Goal: Information Seeking & Learning: Understand process/instructions

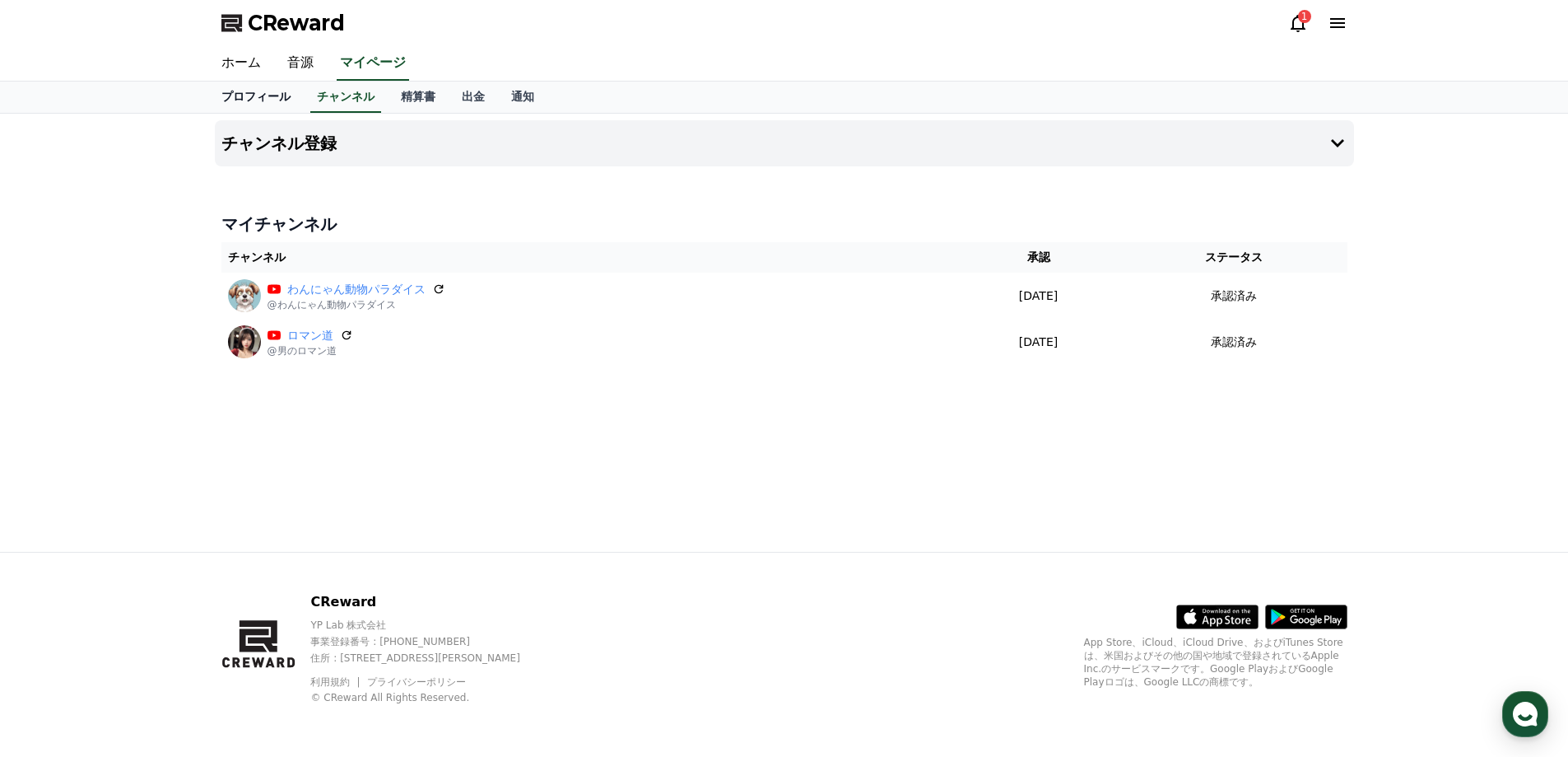
click at [267, 108] on link "プロフィール" at bounding box center [255, 98] width 95 height 32
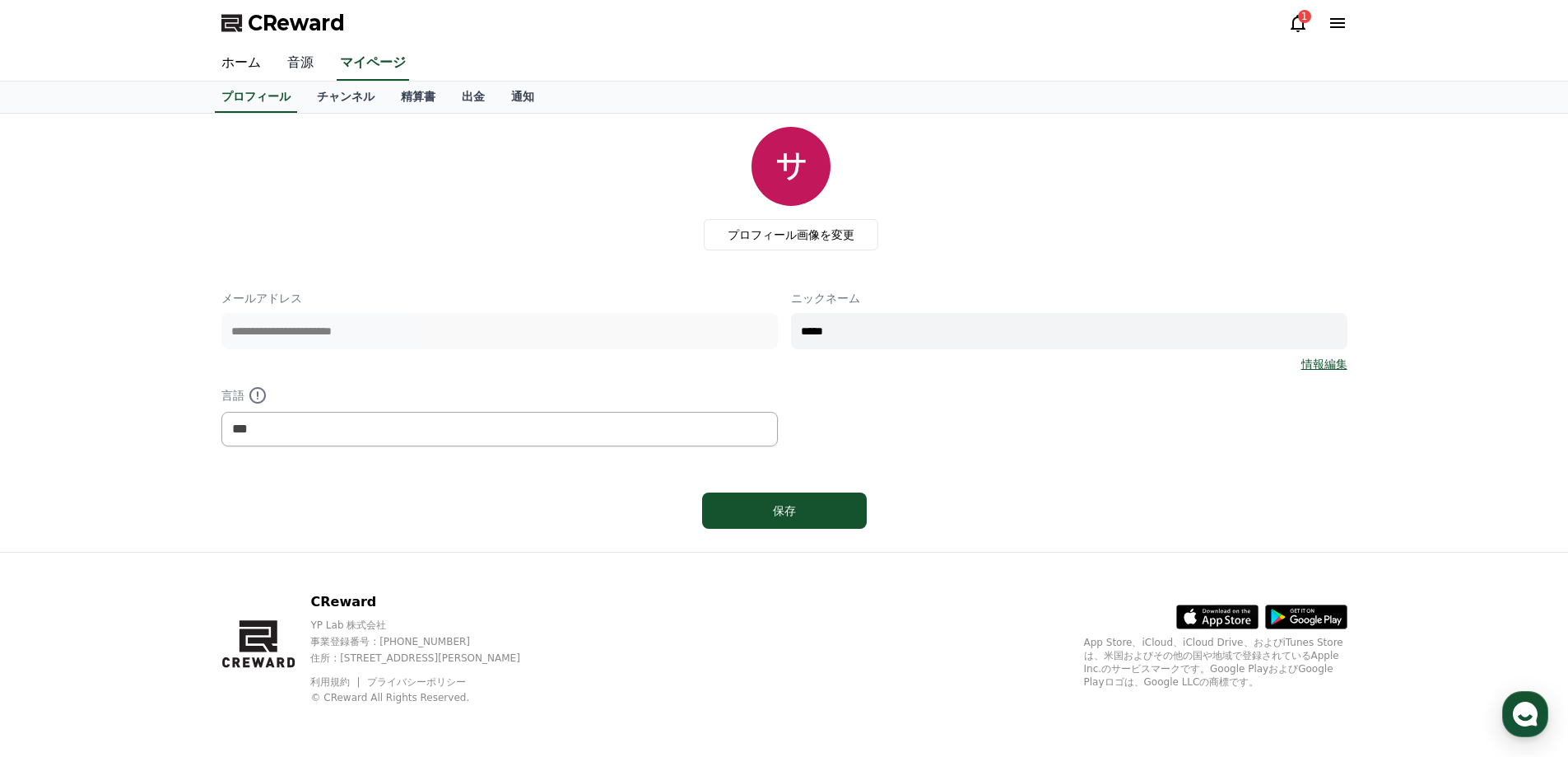
click at [282, 69] on link "音源" at bounding box center [300, 63] width 53 height 34
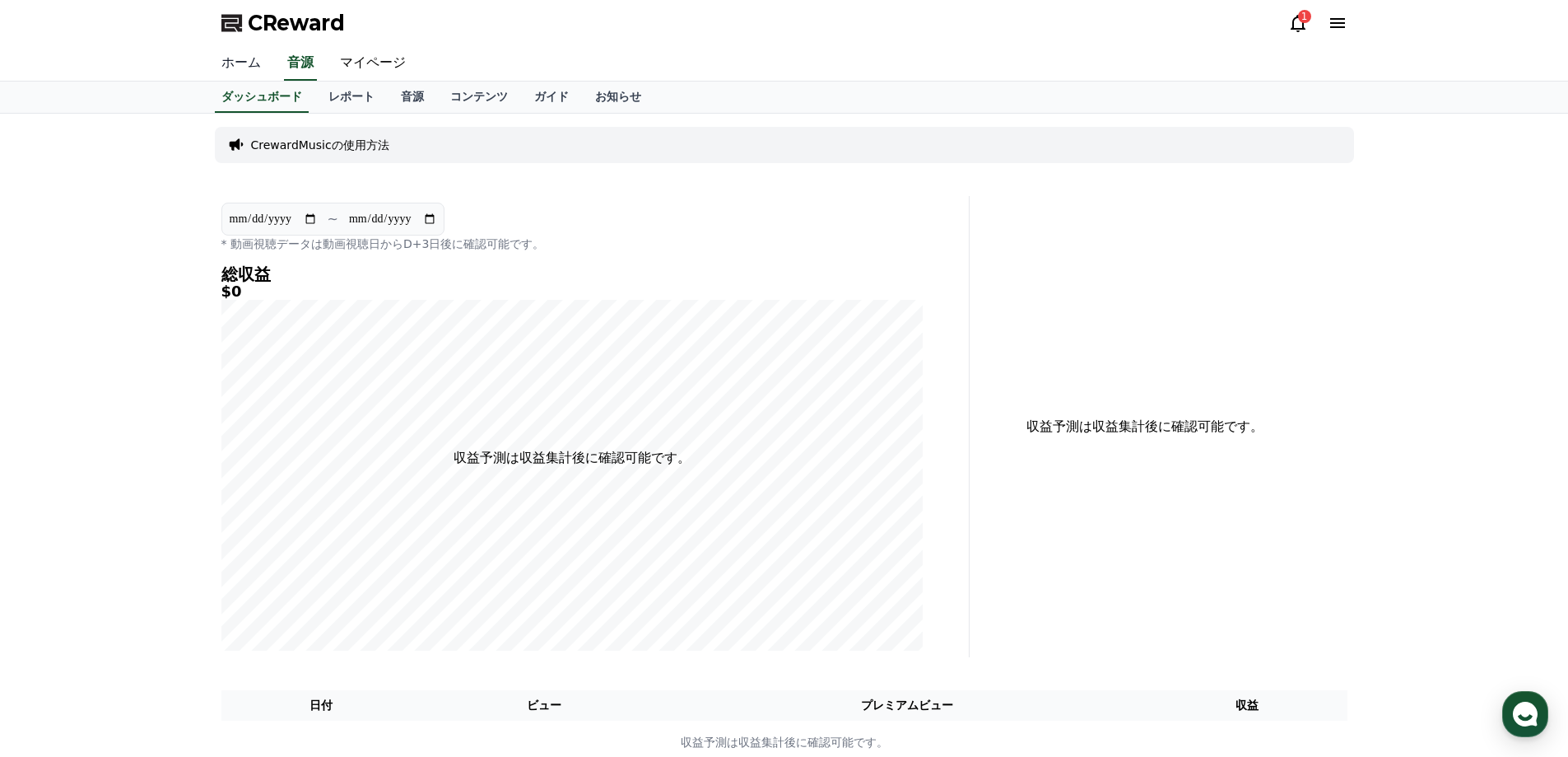
click at [235, 69] on link "ホーム" at bounding box center [240, 63] width 66 height 34
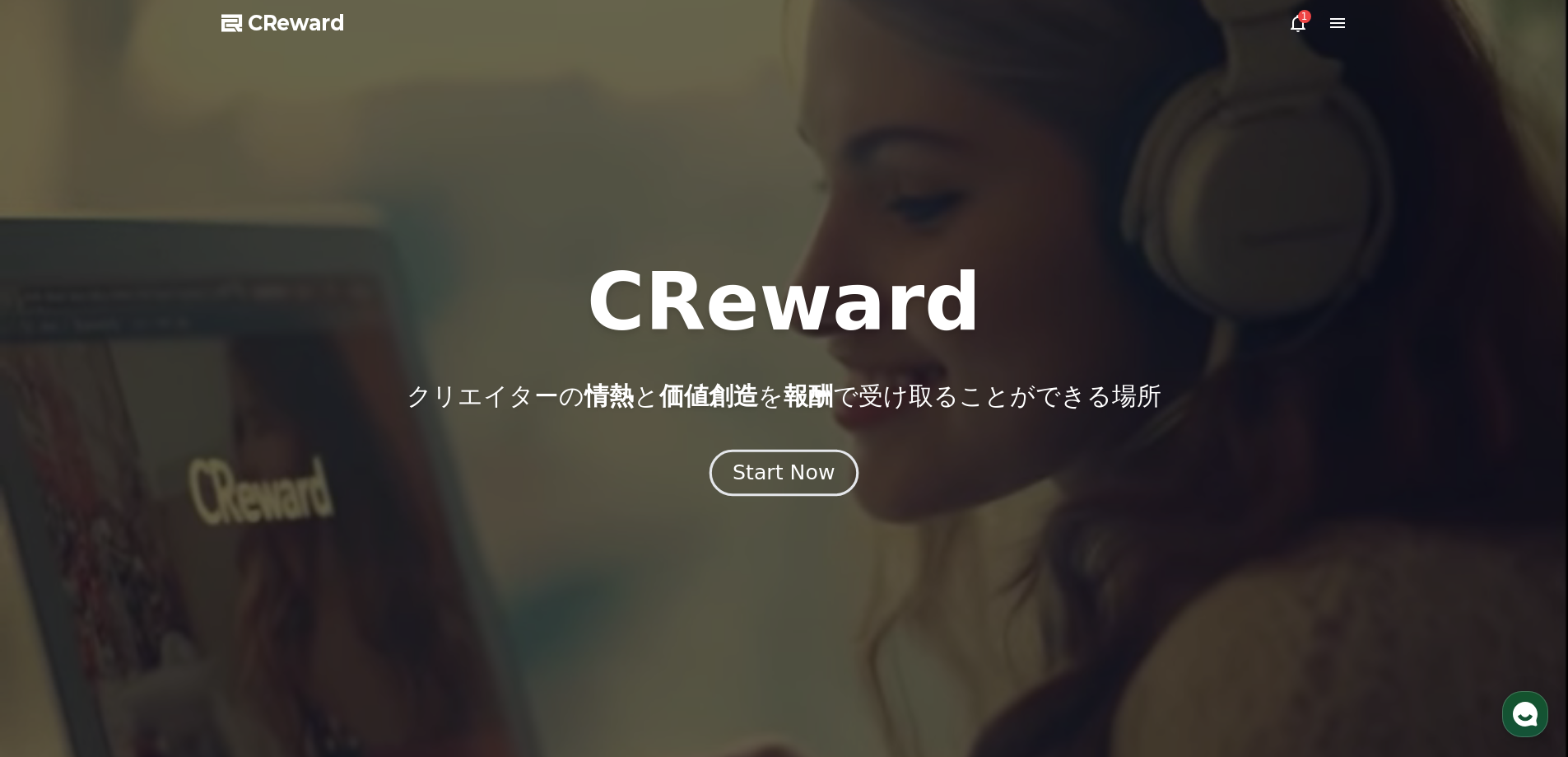
click at [803, 465] on div "Start Now" at bounding box center [784, 472] width 102 height 28
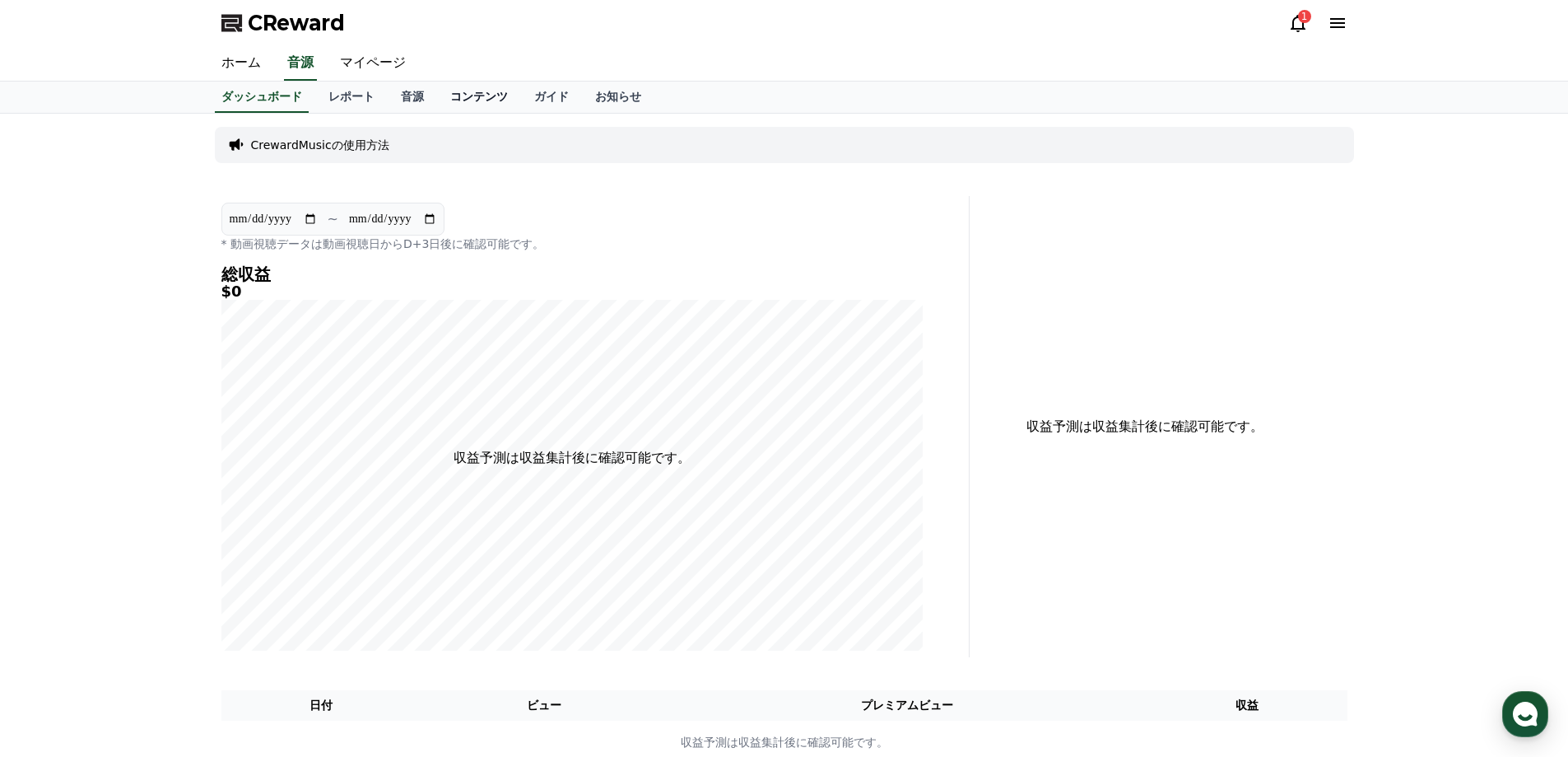
click at [445, 109] on link "コンテンツ" at bounding box center [478, 98] width 84 height 32
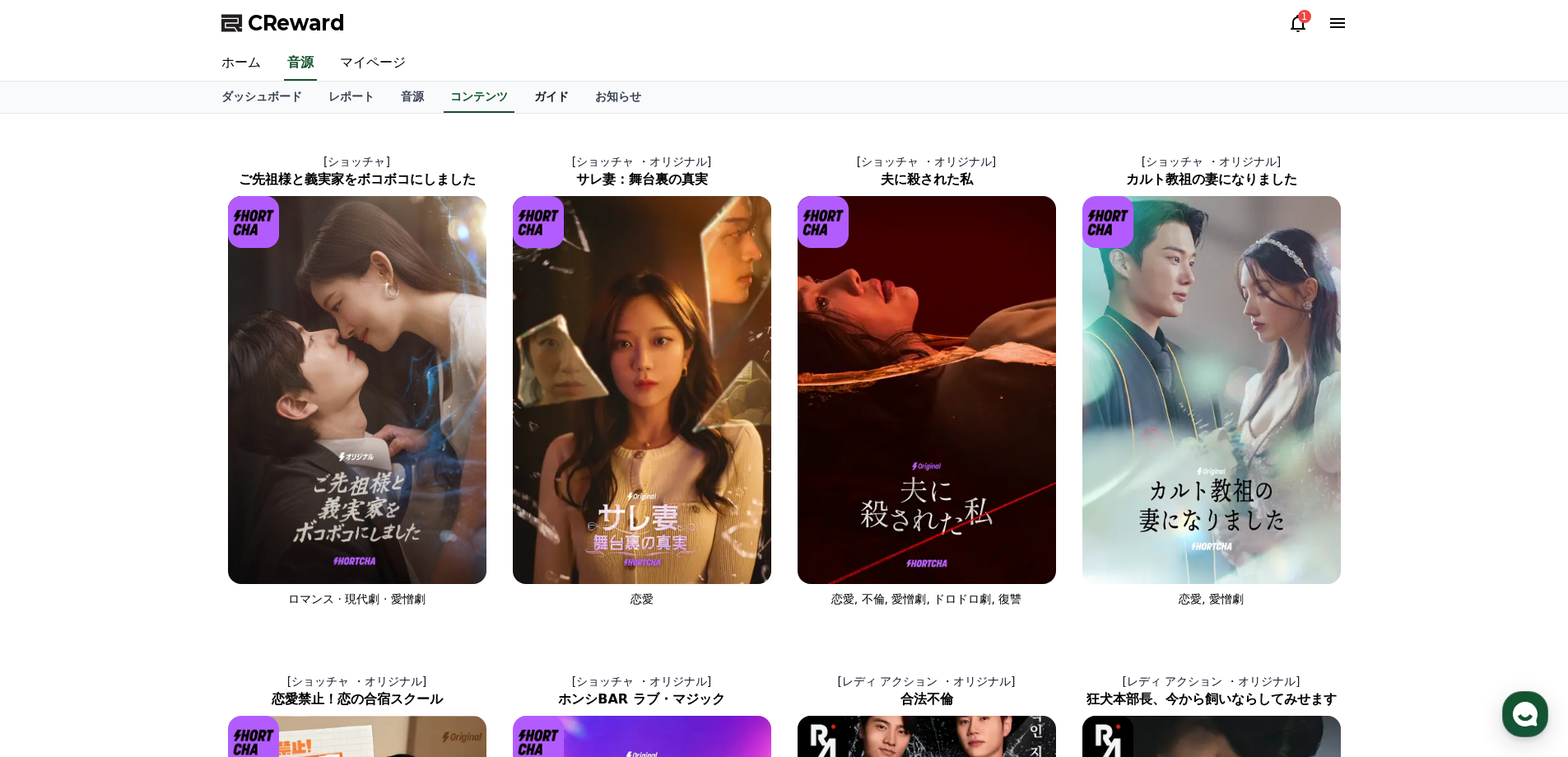
click at [521, 96] on link "ガイド" at bounding box center [551, 98] width 61 height 32
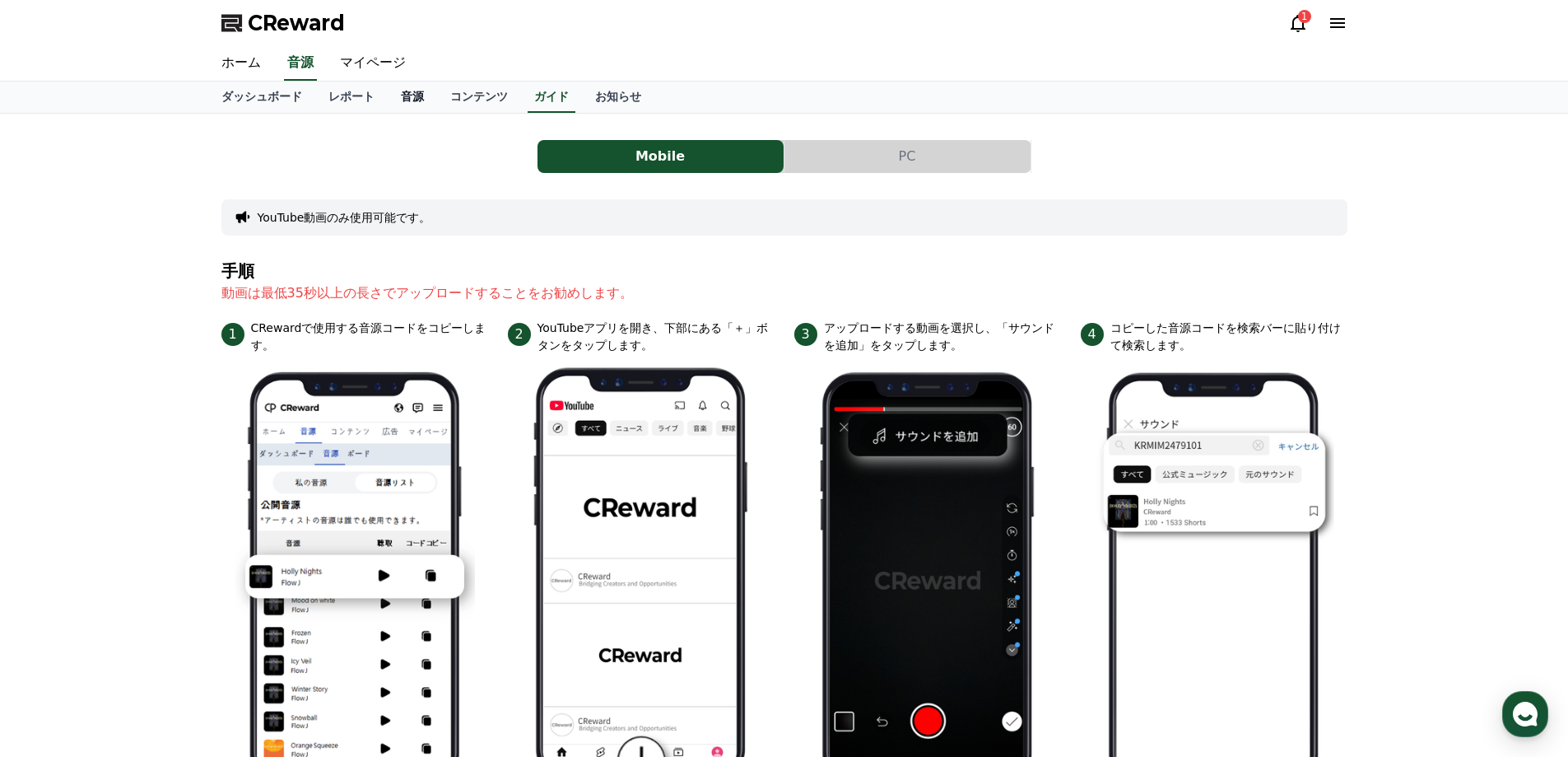
click at [394, 100] on link "音源" at bounding box center [412, 98] width 49 height 32
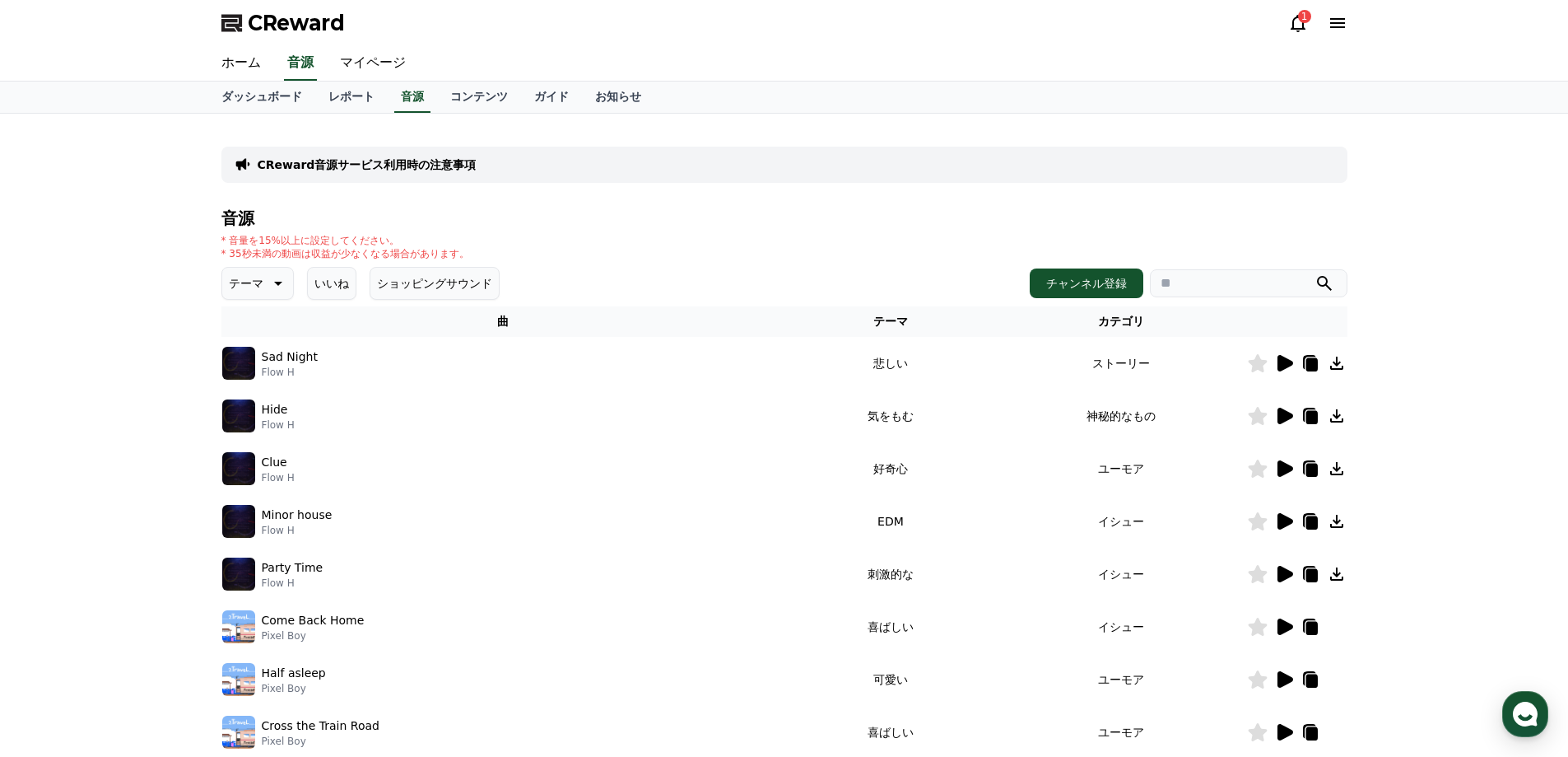
click at [325, 289] on button "いいね" at bounding box center [332, 283] width 49 height 33
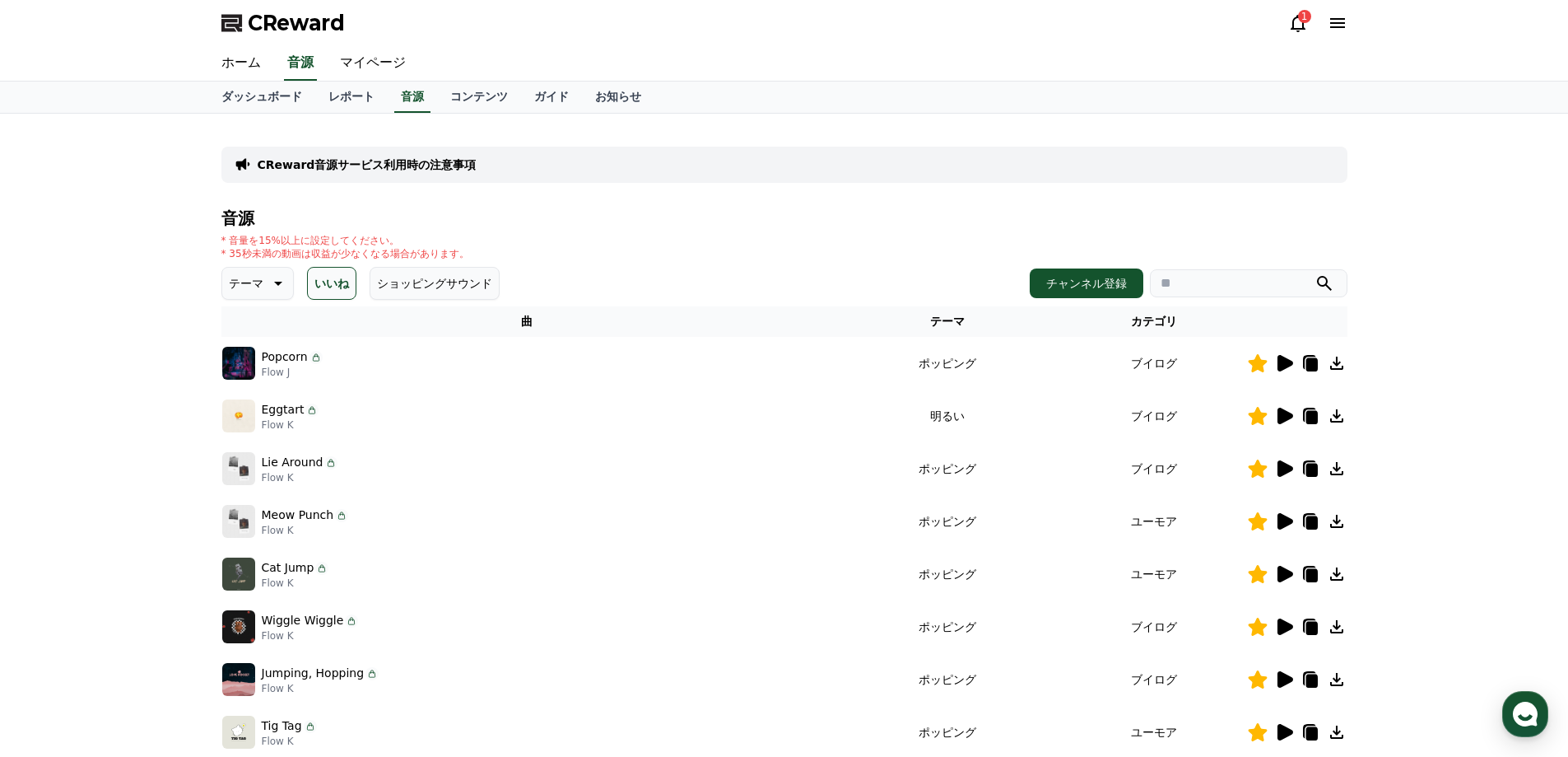
click at [1285, 368] on icon at bounding box center [1285, 363] width 16 height 17
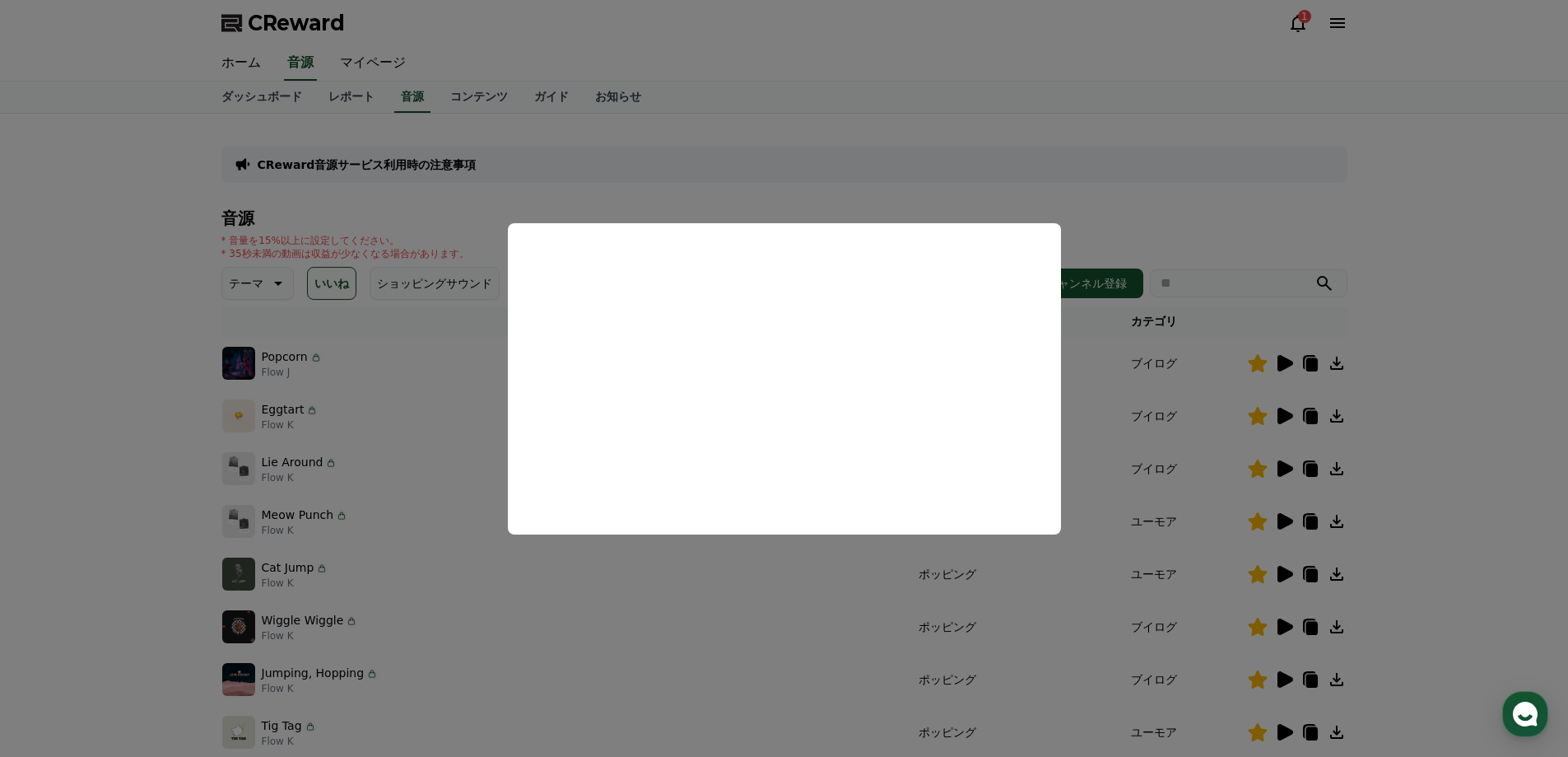
click at [1292, 201] on button "close modal" at bounding box center [784, 378] width 1568 height 757
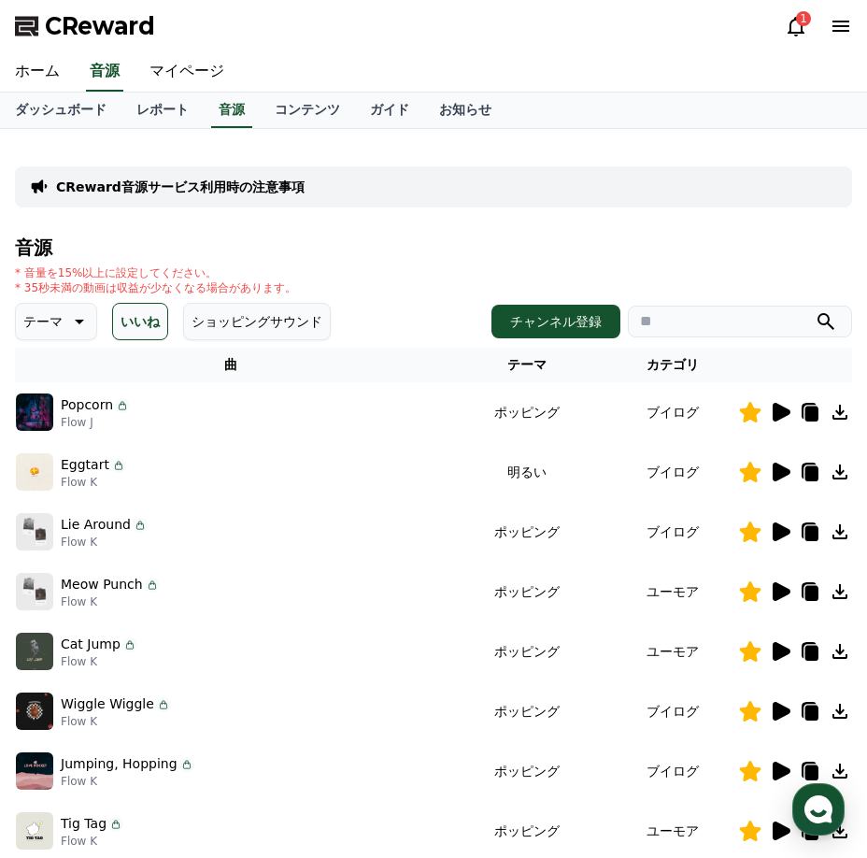
click at [781, 422] on icon at bounding box center [780, 412] width 22 height 22
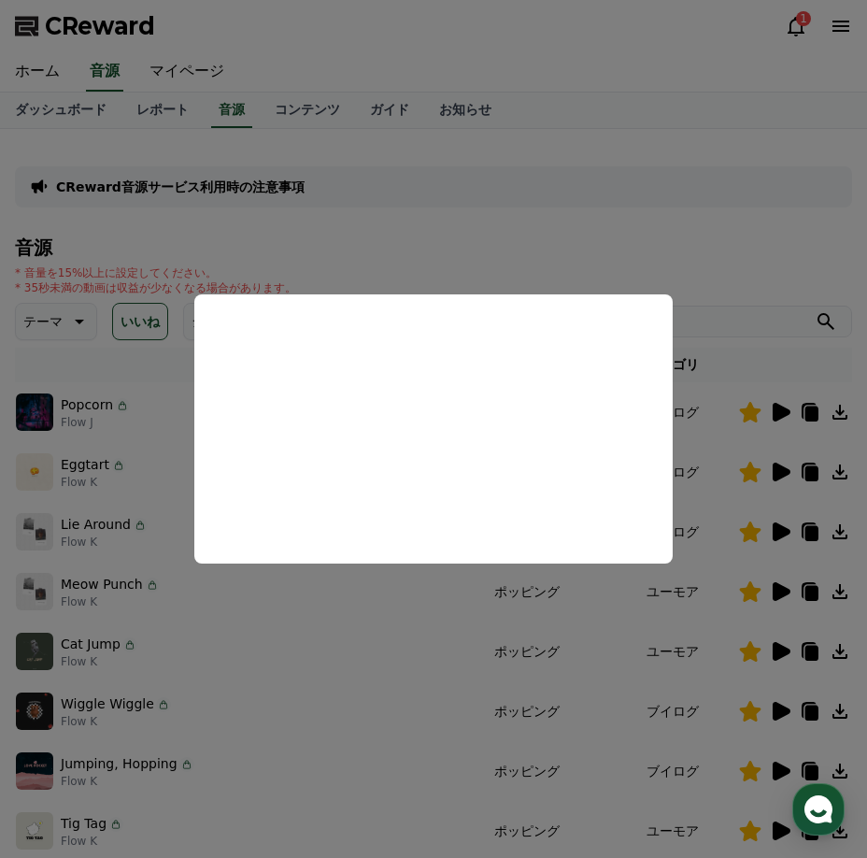
click at [646, 189] on button "close modal" at bounding box center [433, 429] width 867 height 858
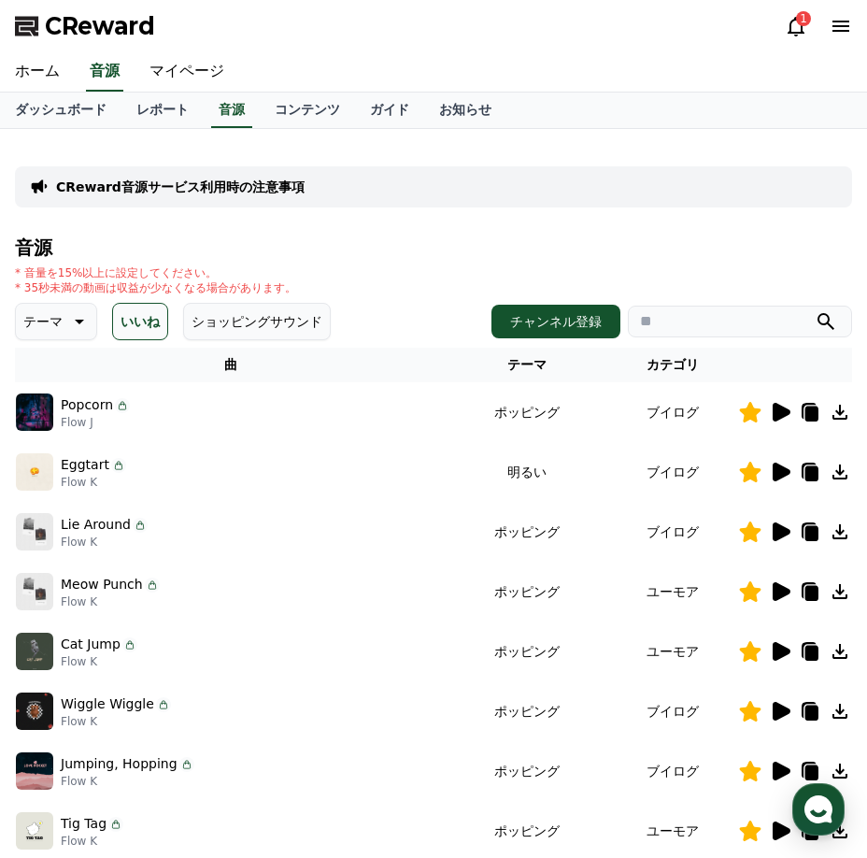
click at [762, 478] on div at bounding box center [795, 472] width 112 height 22
click at [779, 477] on icon at bounding box center [782, 472] width 18 height 19
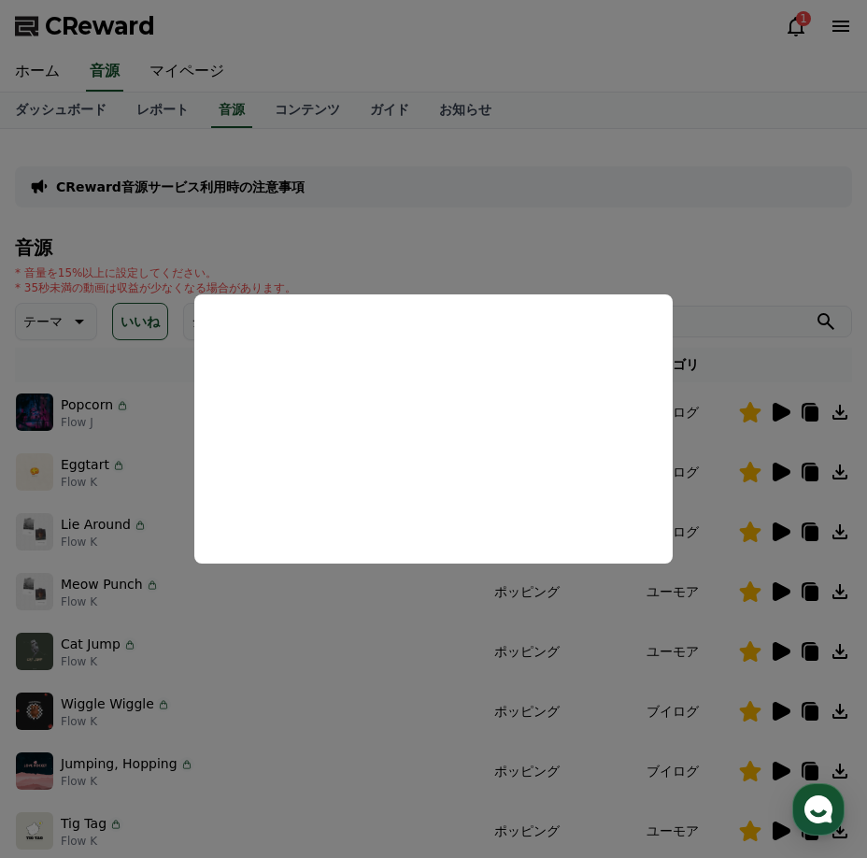
click at [649, 188] on button "close modal" at bounding box center [433, 429] width 867 height 858
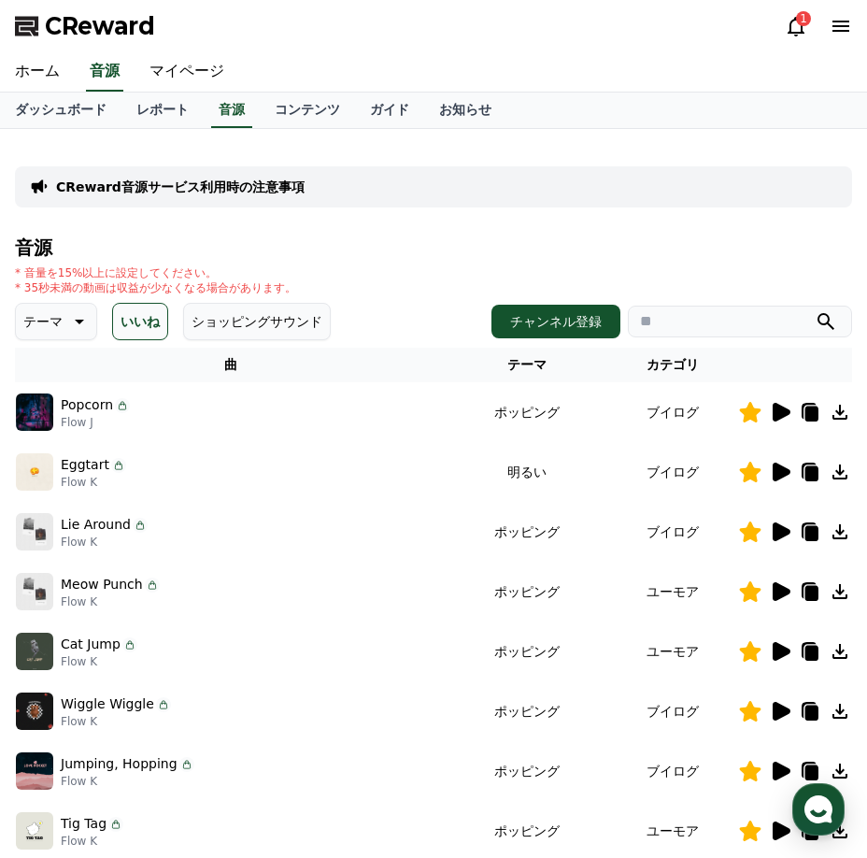
click at [782, 534] on icon at bounding box center [782, 531] width 18 height 19
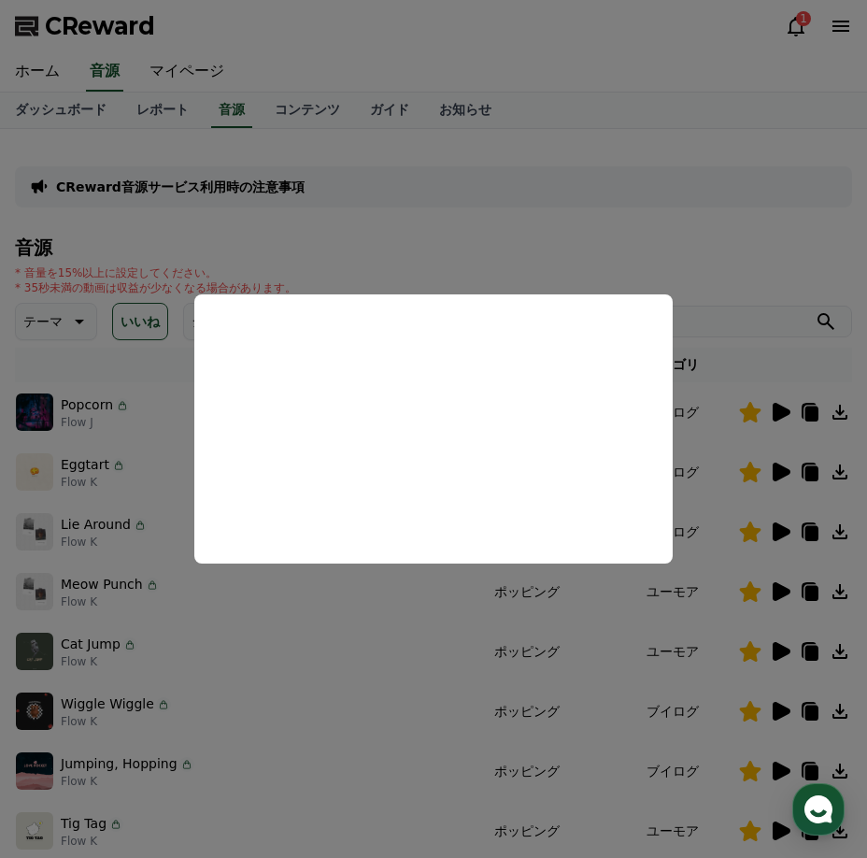
click at [570, 202] on button "close modal" at bounding box center [433, 429] width 867 height 858
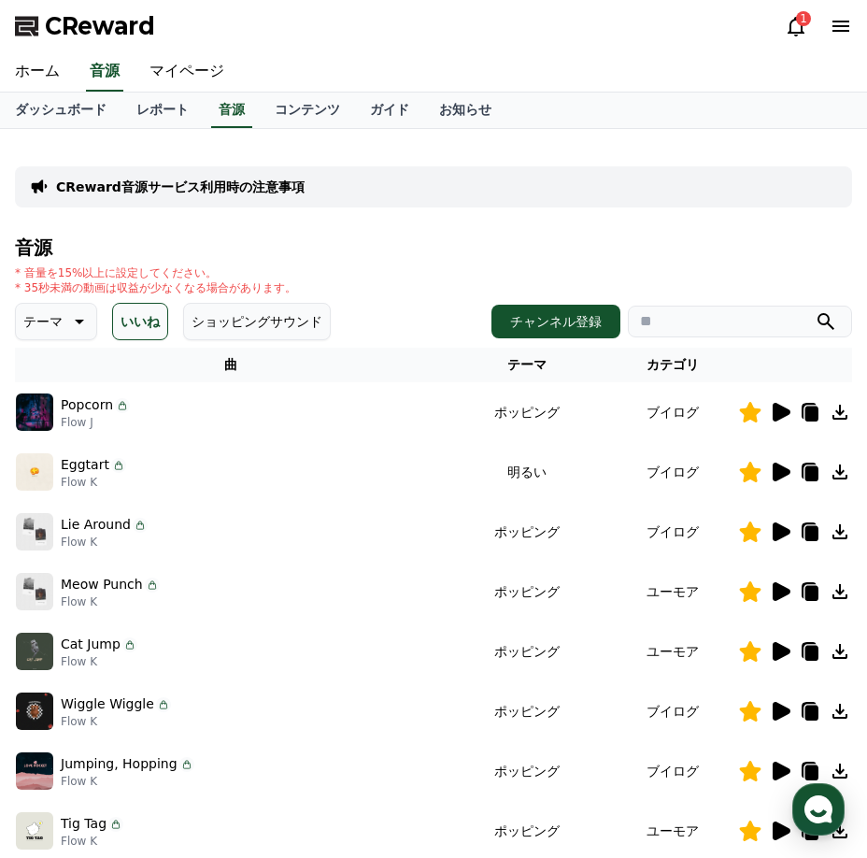
click at [787, 585] on icon at bounding box center [780, 591] width 22 height 22
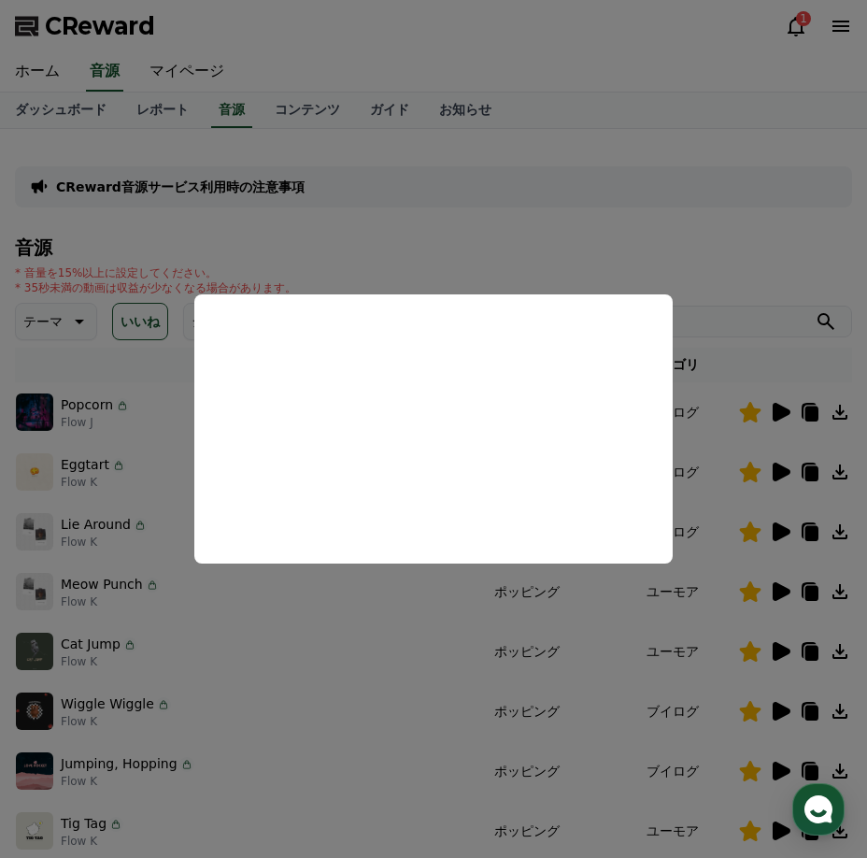
click at [761, 227] on button "close modal" at bounding box center [433, 429] width 867 height 858
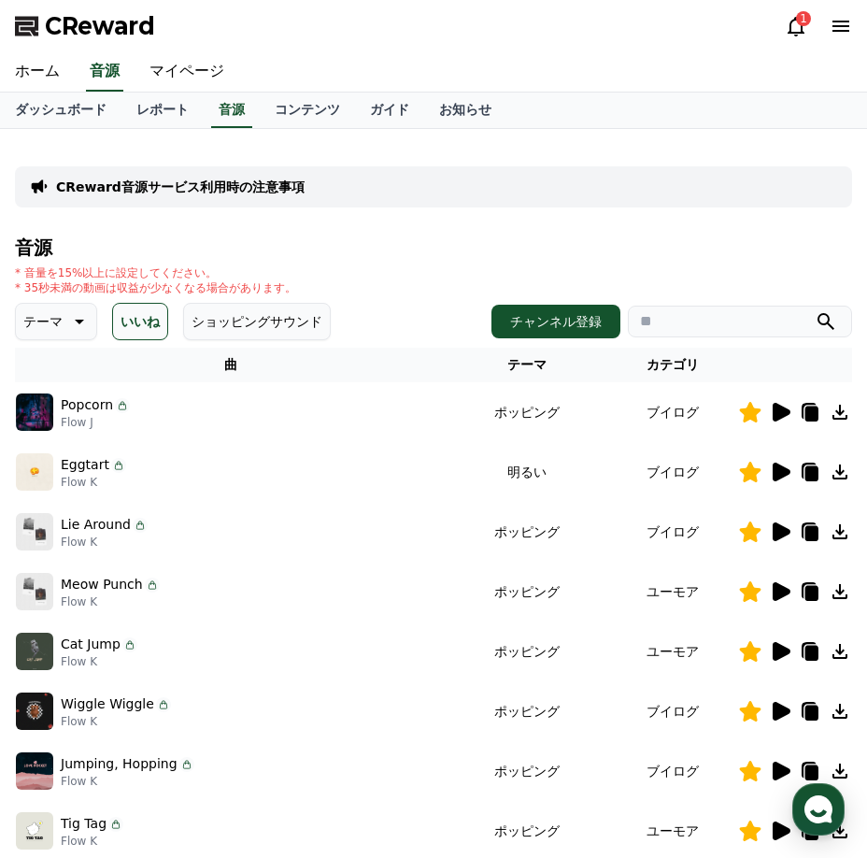
click at [778, 479] on icon at bounding box center [782, 472] width 18 height 19
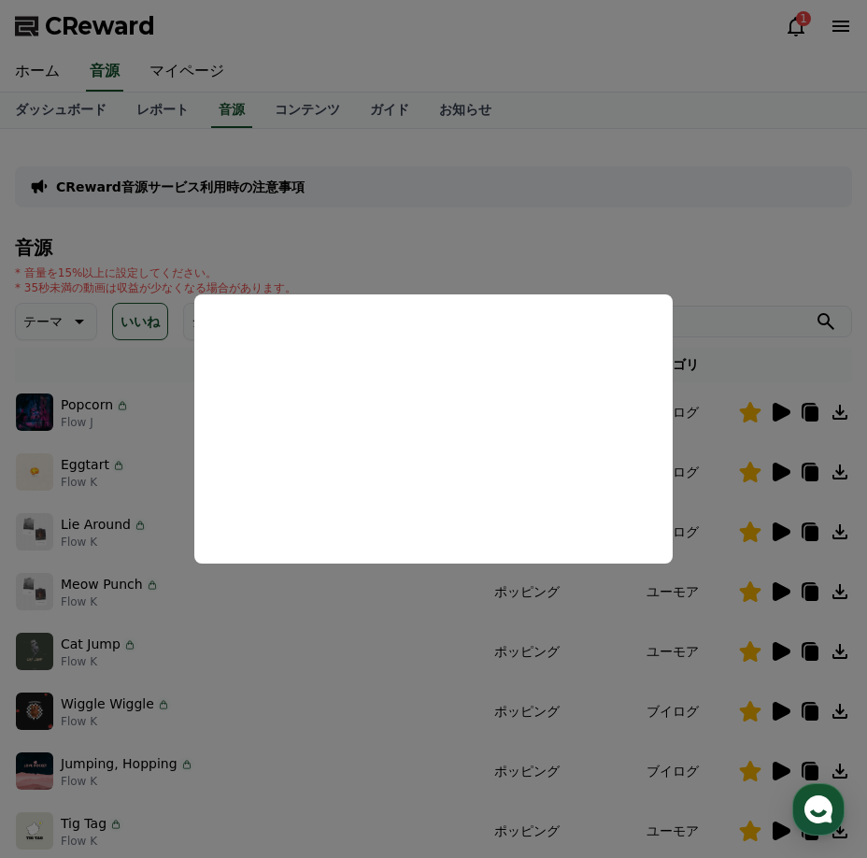
click at [595, 218] on button "close modal" at bounding box center [433, 429] width 867 height 858
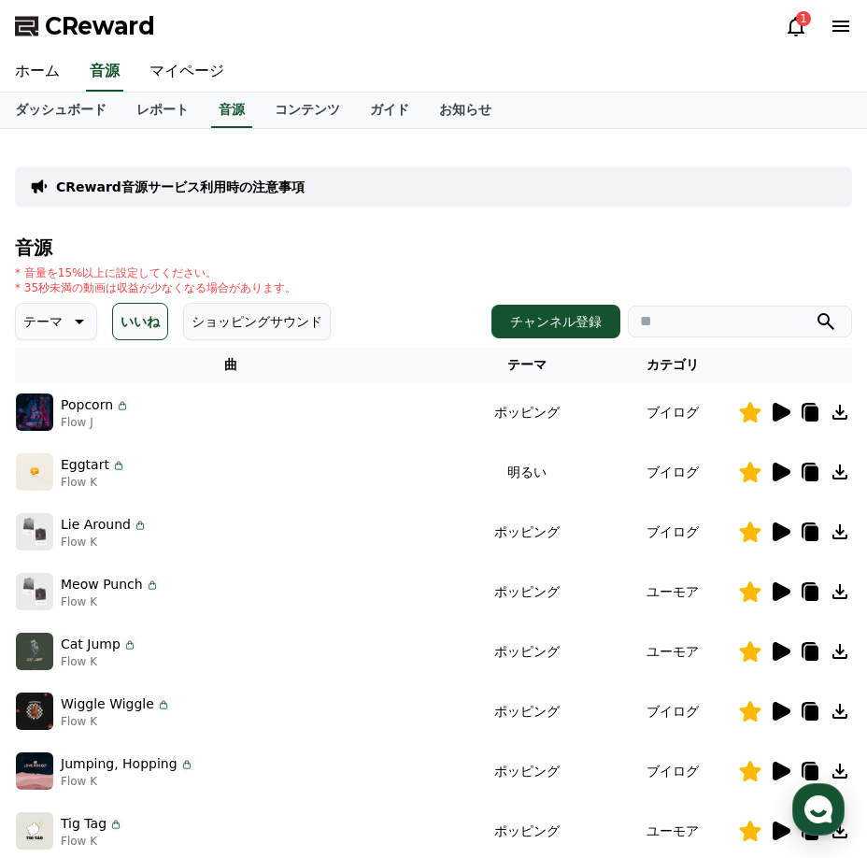
click at [808, 477] on icon at bounding box center [811, 473] width 13 height 15
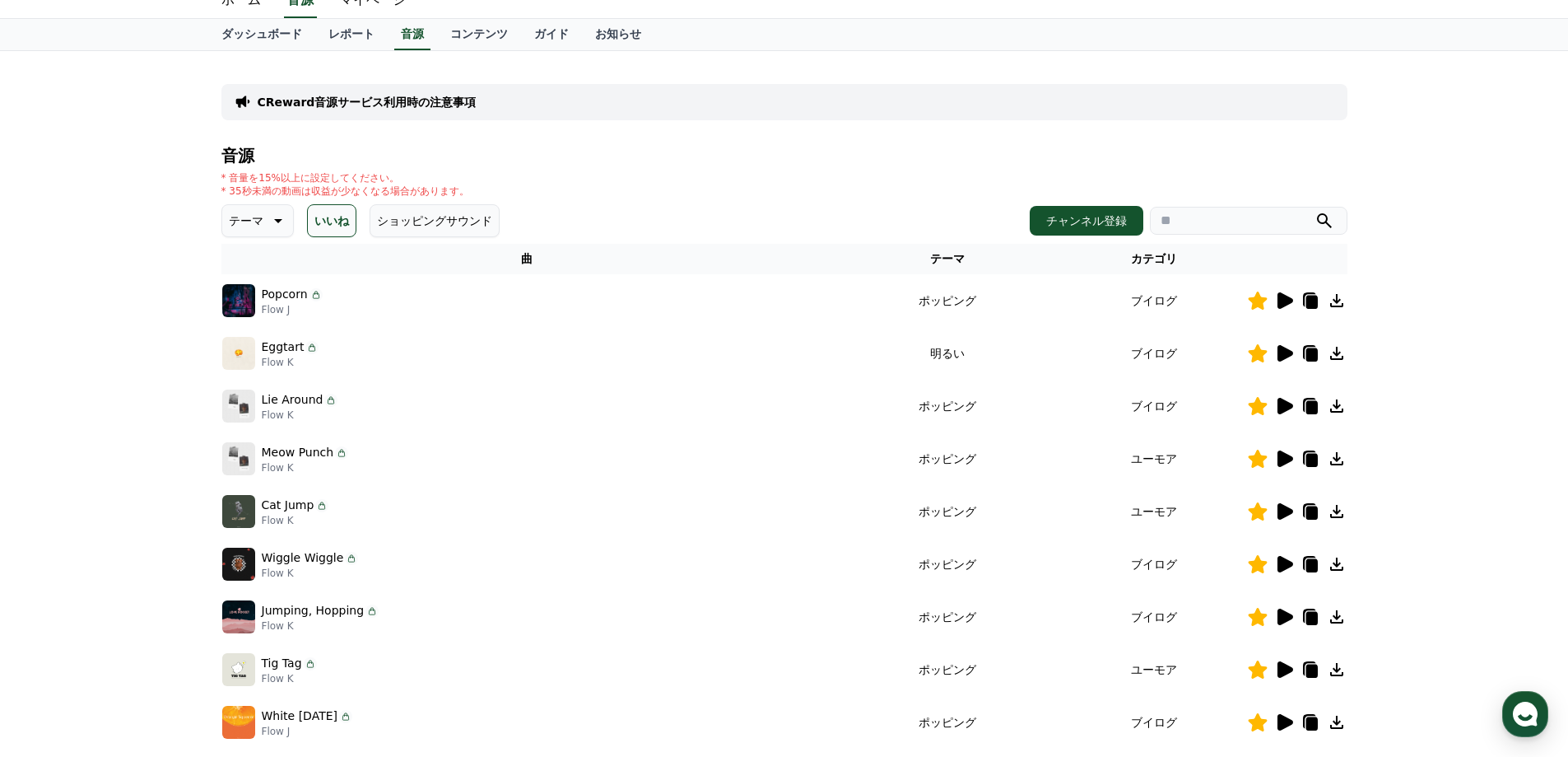
scroll to position [29, 0]
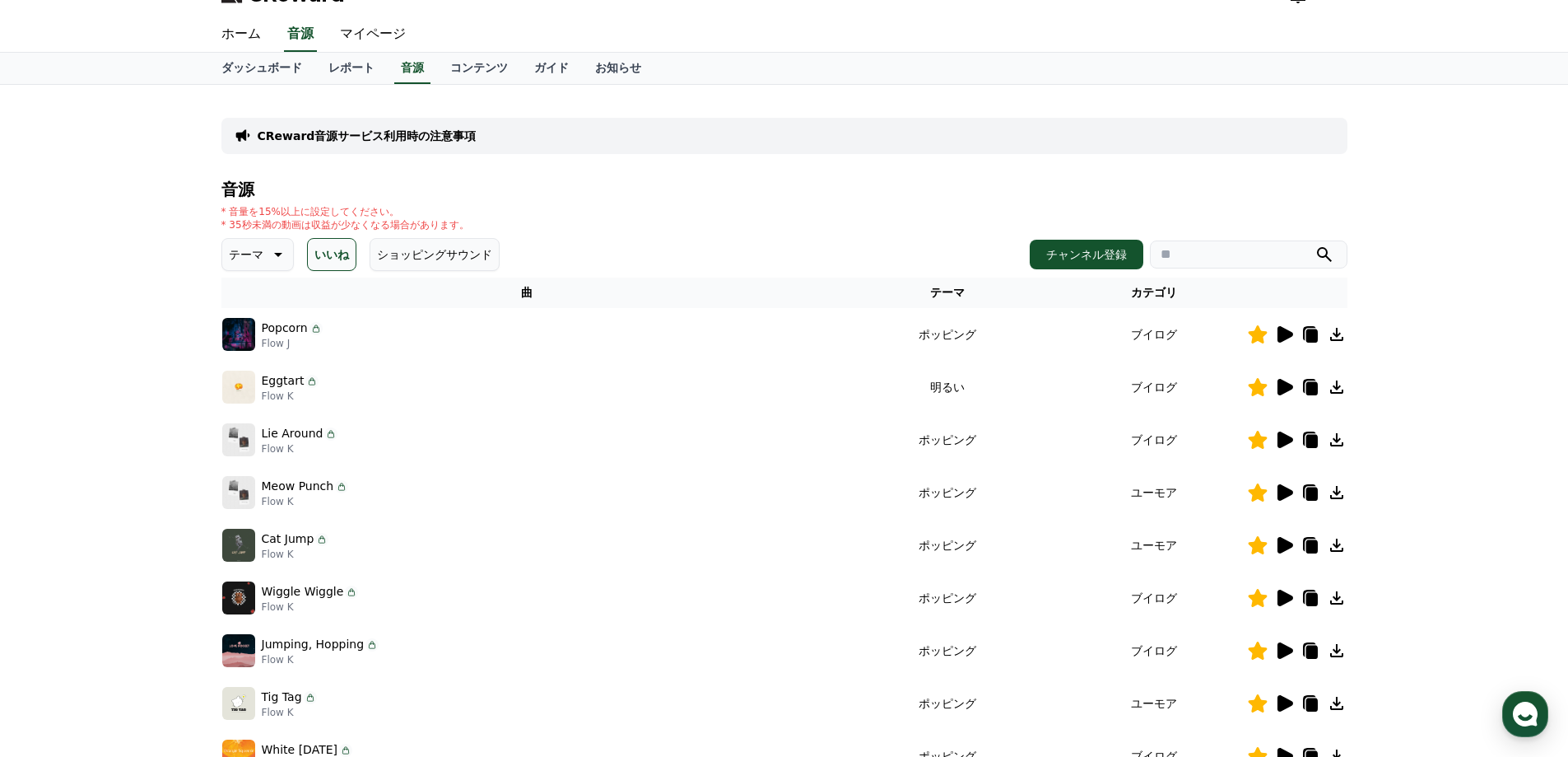
click at [1338, 332] on icon at bounding box center [1336, 334] width 19 height 19
click at [1342, 380] on icon at bounding box center [1336, 387] width 19 height 19
click at [1344, 442] on icon at bounding box center [1336, 440] width 19 height 19
click at [1340, 496] on icon at bounding box center [1336, 493] width 19 height 19
click at [1341, 552] on icon at bounding box center [1336, 545] width 13 height 13
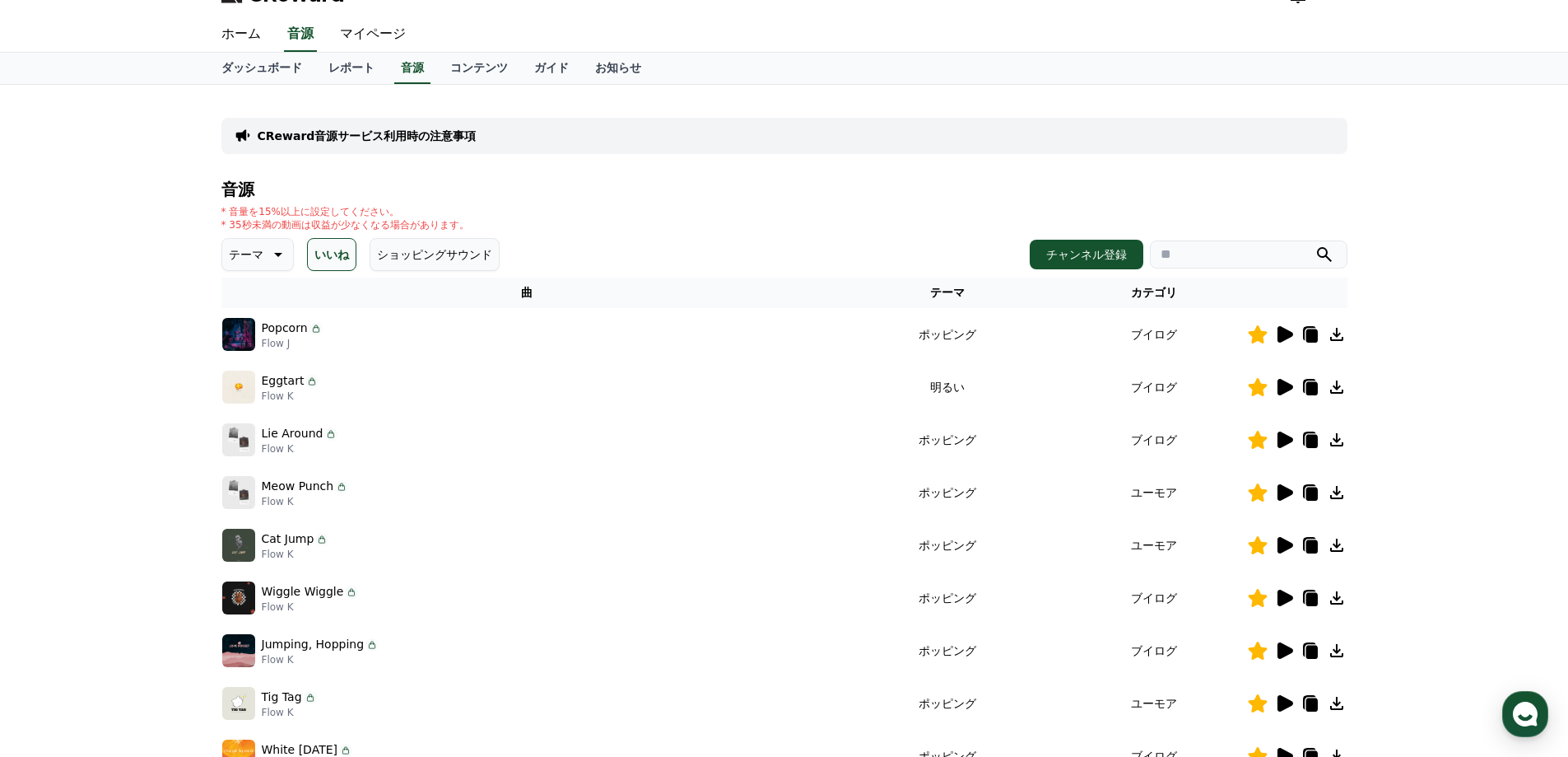
click at [1334, 608] on td at bounding box center [1298, 597] width 100 height 53
click at [1349, 592] on div "CReward音源サービス利用時の注意事項 音源 * 音量を15%以上に設定してください。 * 35秒未満の動画は収益が少なくなる場合があります。 テーマ い…" at bounding box center [784, 483] width 1139 height 783
click at [1332, 603] on icon at bounding box center [1336, 597] width 13 height 13
click at [1338, 658] on icon at bounding box center [1336, 650] width 19 height 19
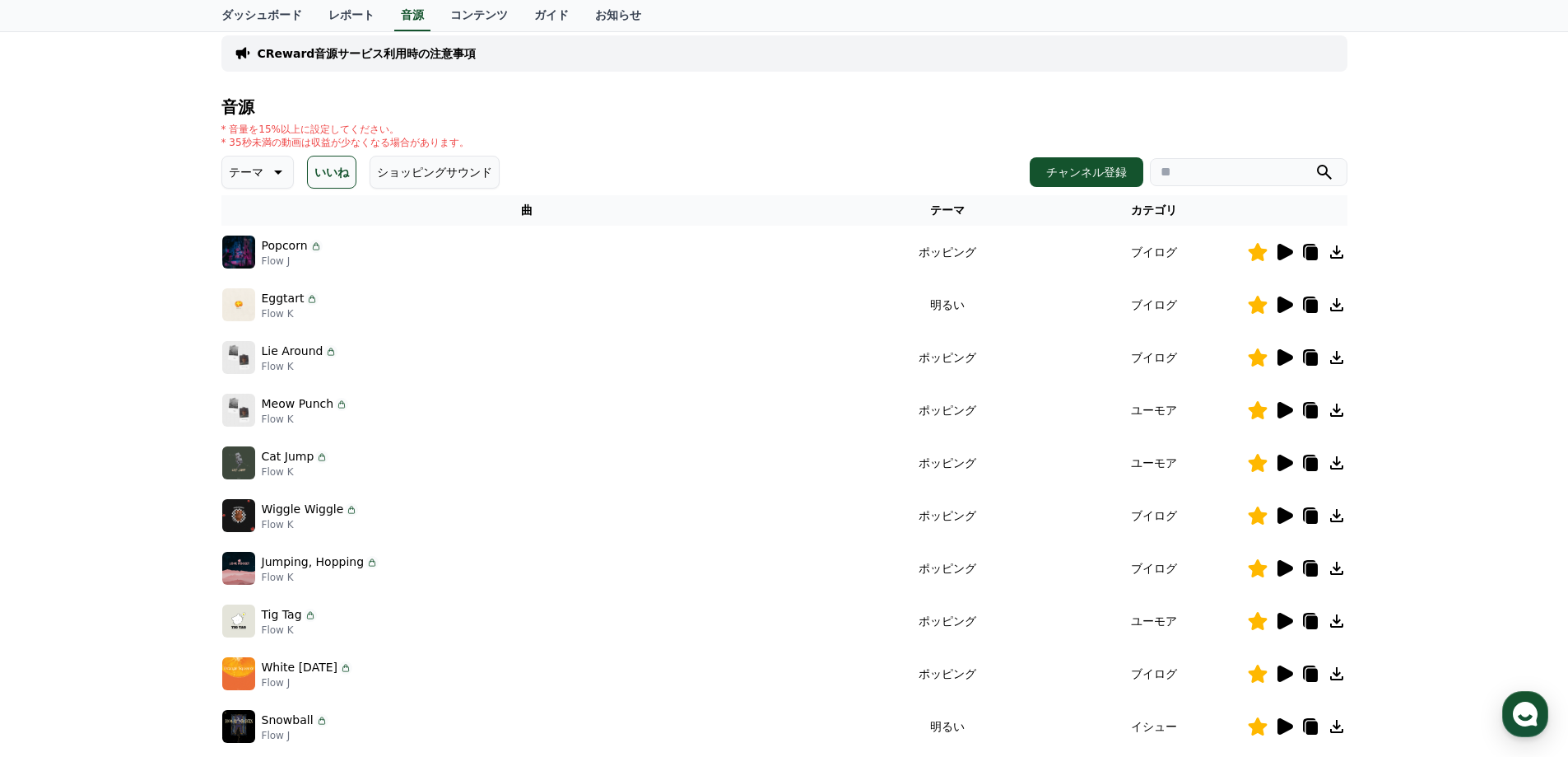
click at [1340, 620] on icon at bounding box center [1336, 620] width 19 height 19
click at [1335, 675] on icon at bounding box center [1336, 673] width 13 height 13
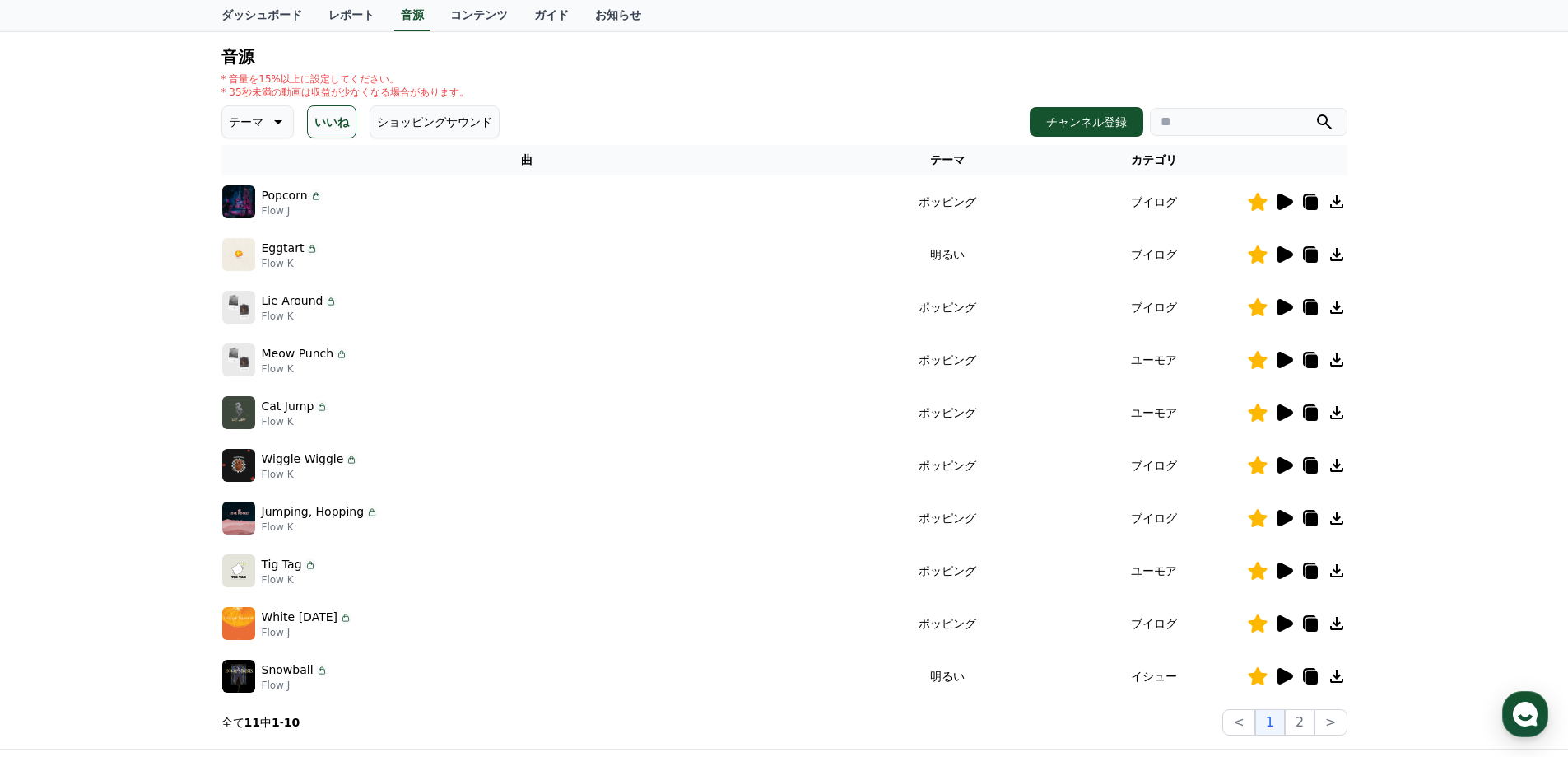
scroll to position [194, 0]
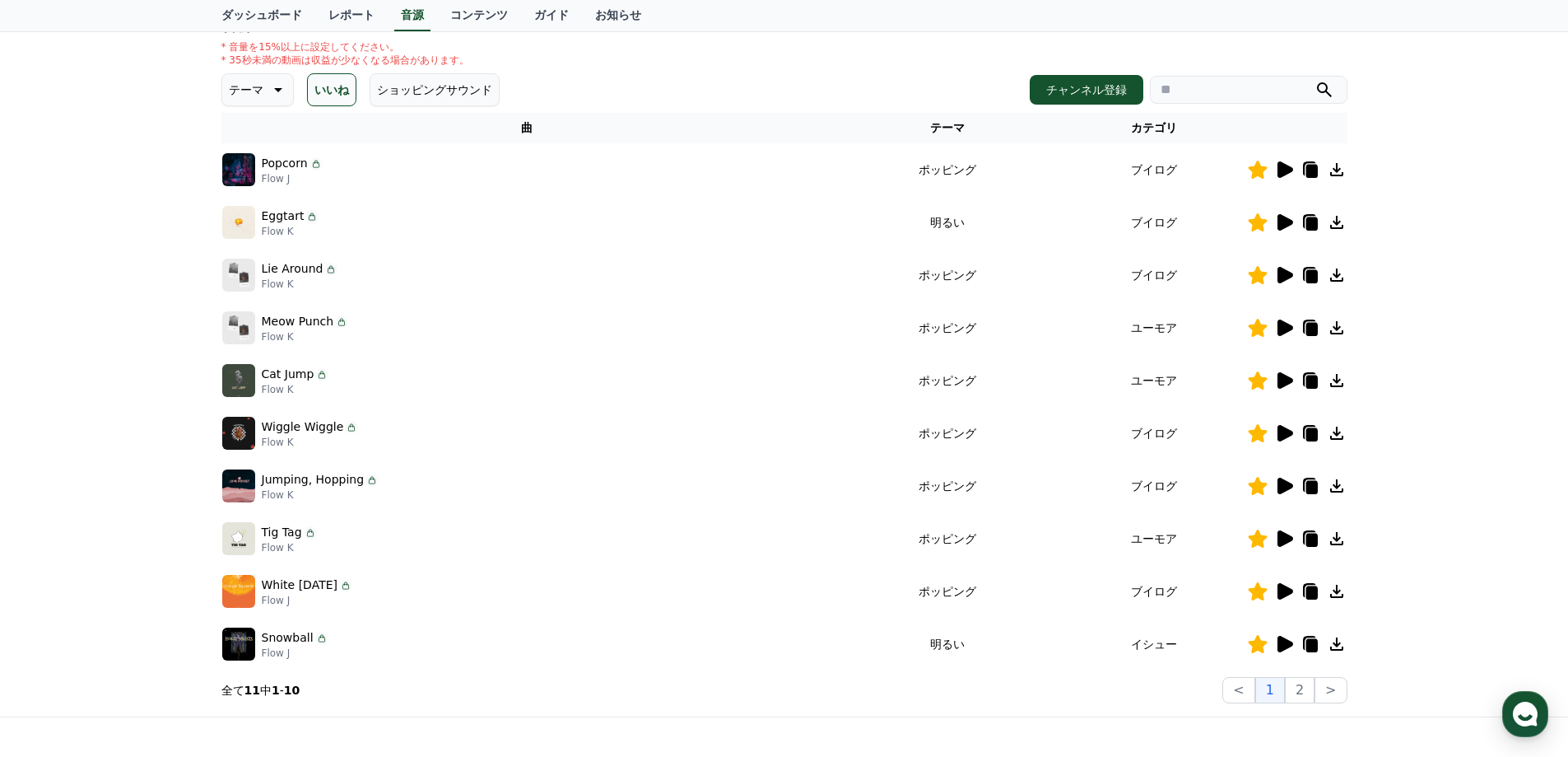
click at [1335, 647] on icon at bounding box center [1336, 643] width 19 height 19
click at [1306, 684] on button "2" at bounding box center [1300, 690] width 30 height 26
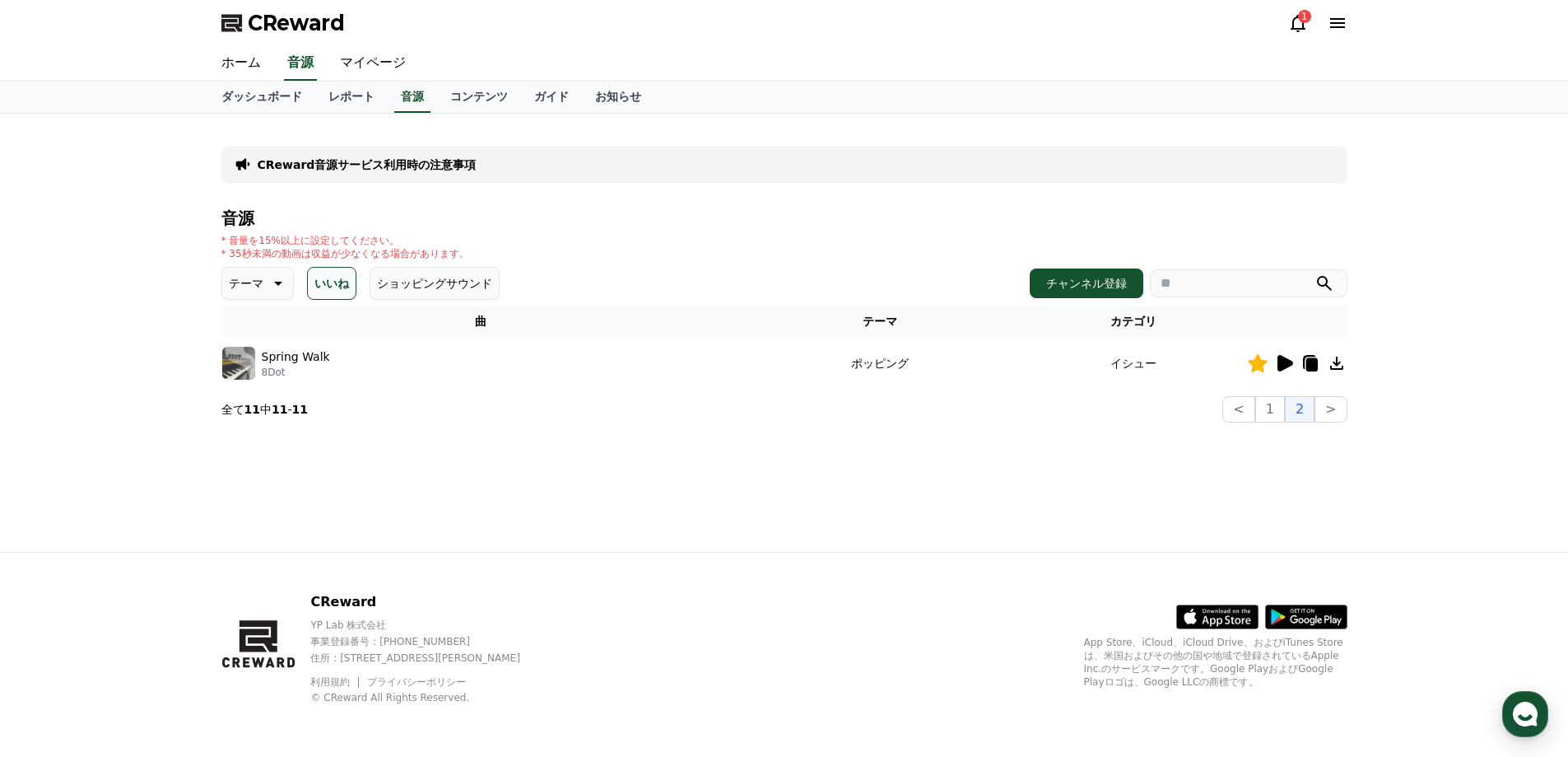
click at [1339, 361] on icon at bounding box center [1336, 363] width 13 height 13
click at [1174, 54] on div "ホーム 音源 マイページ" at bounding box center [784, 63] width 1152 height 34
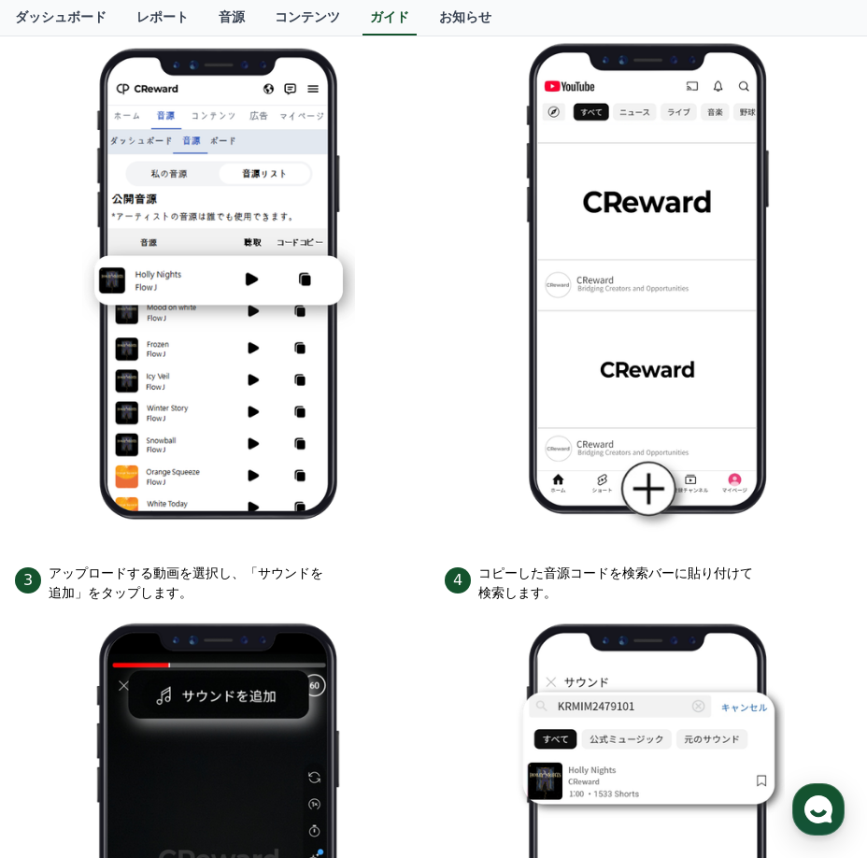
scroll to position [467, 0]
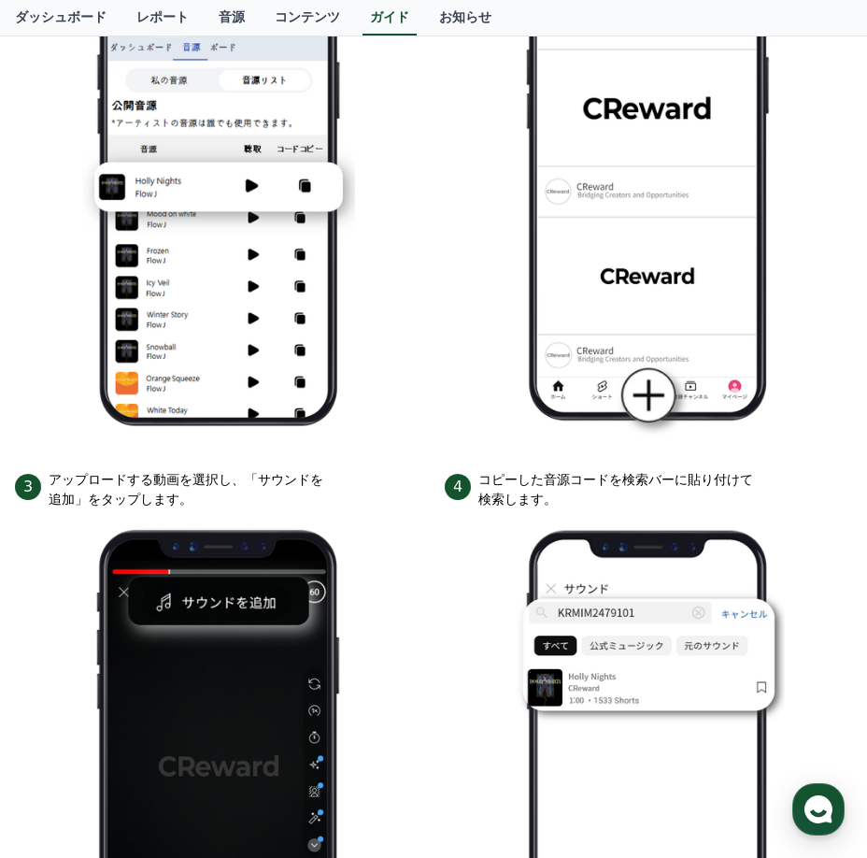
click at [503, 412] on li "2 YouTubeアプリを開き、下部にある「＋」ボタンをタップします。" at bounding box center [648, 171] width 407 height 552
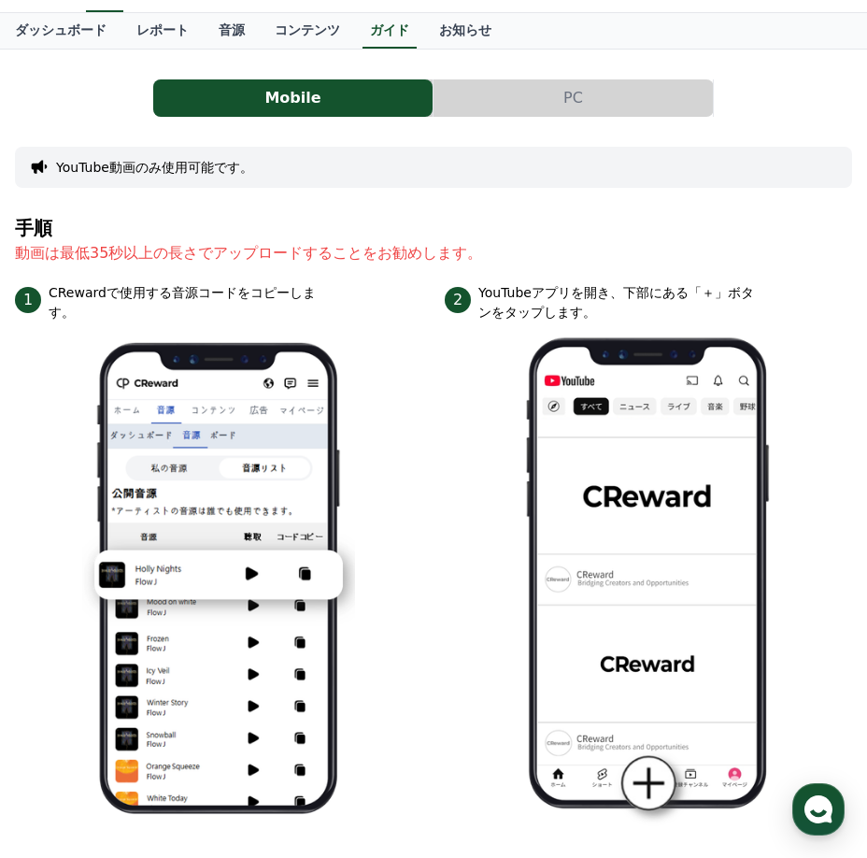
scroll to position [0, 0]
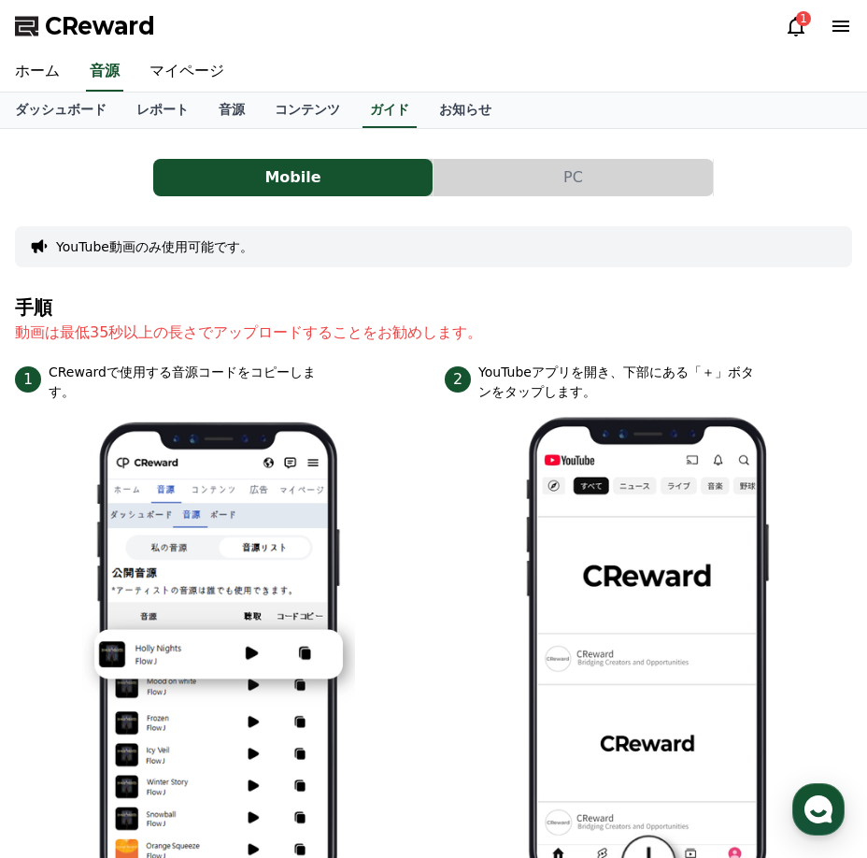
click at [608, 184] on button "PC" at bounding box center [573, 177] width 279 height 37
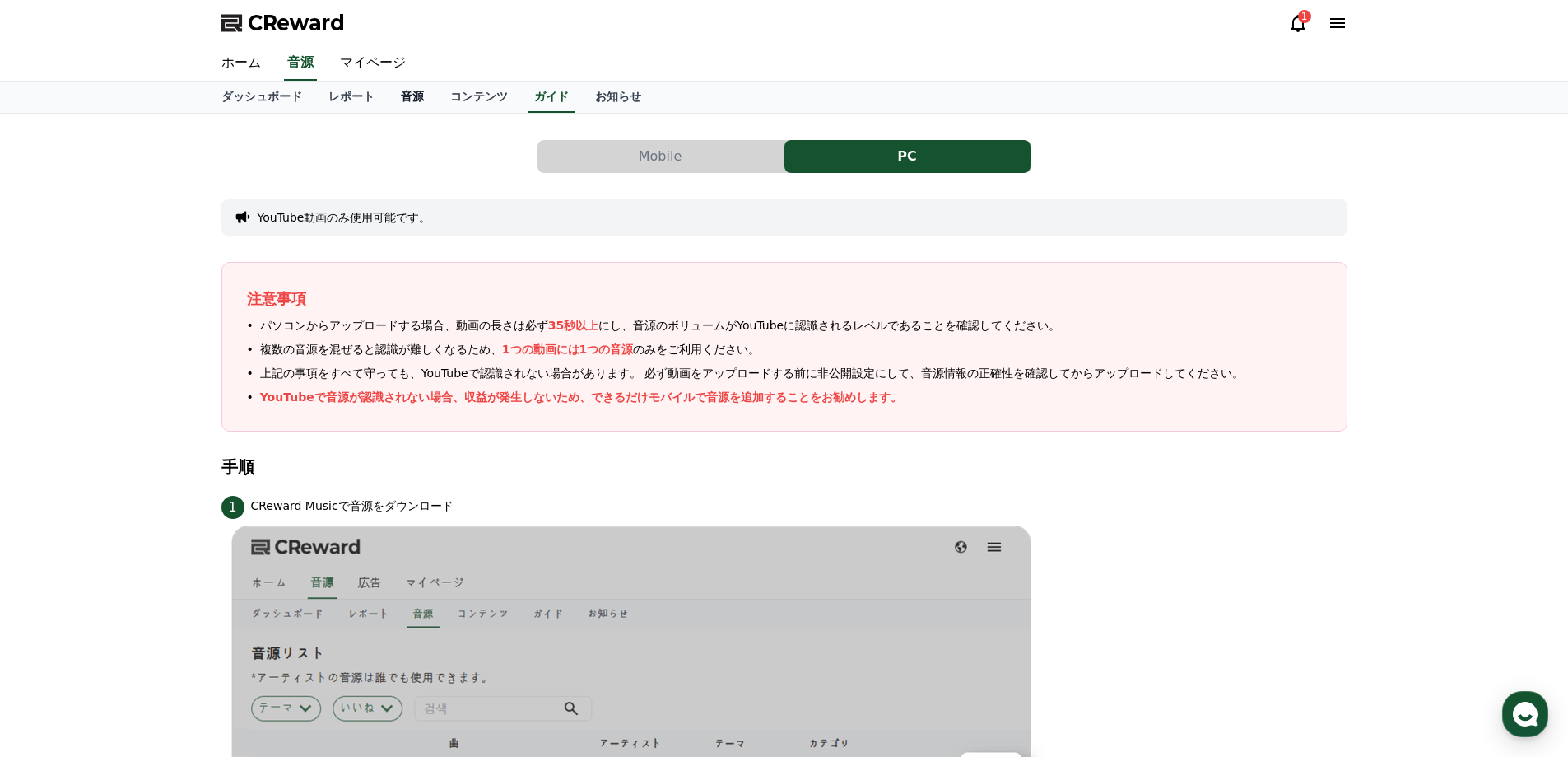
click at [388, 94] on link "音源" at bounding box center [412, 98] width 49 height 32
